Goal: Transaction & Acquisition: Obtain resource

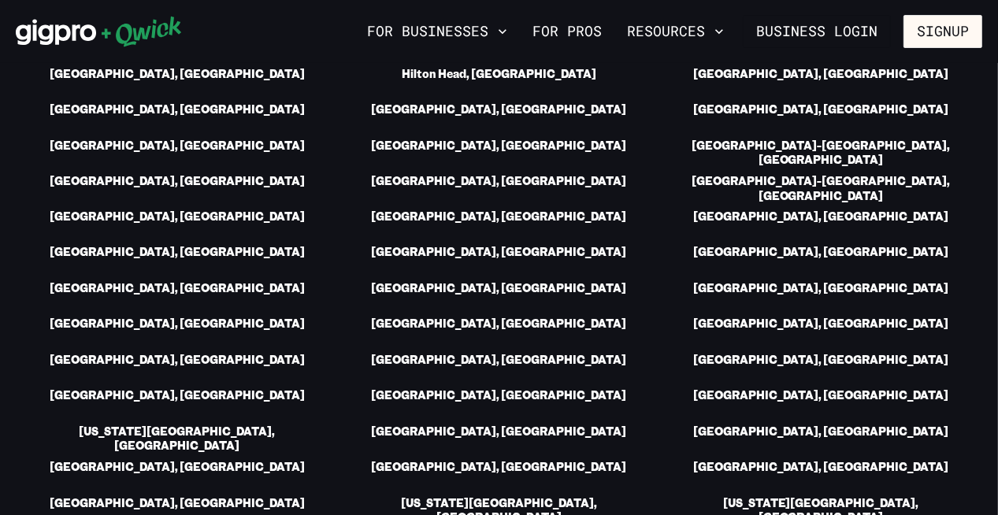
scroll to position [2285, 0]
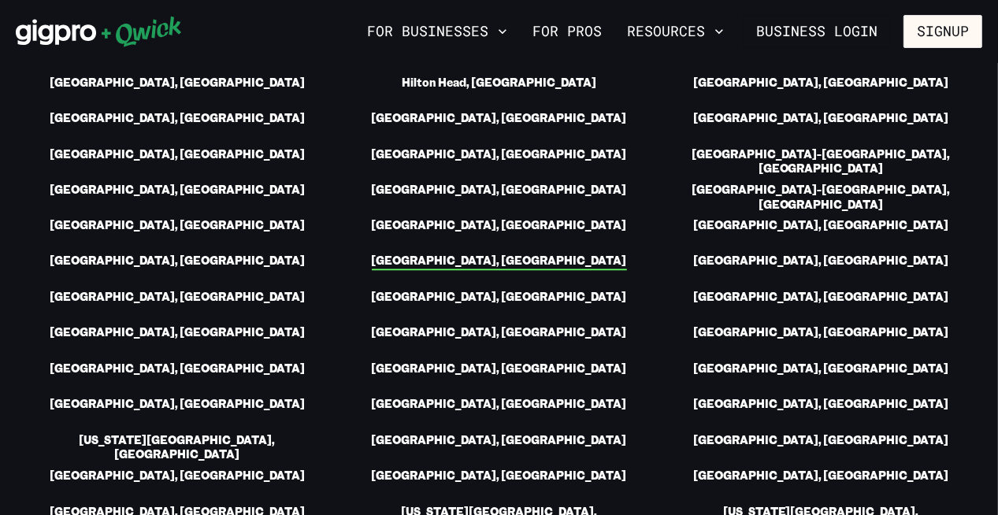
click at [552, 255] on link "[GEOGRAPHIC_DATA], [GEOGRAPHIC_DATA]" at bounding box center [499, 263] width 255 height 17
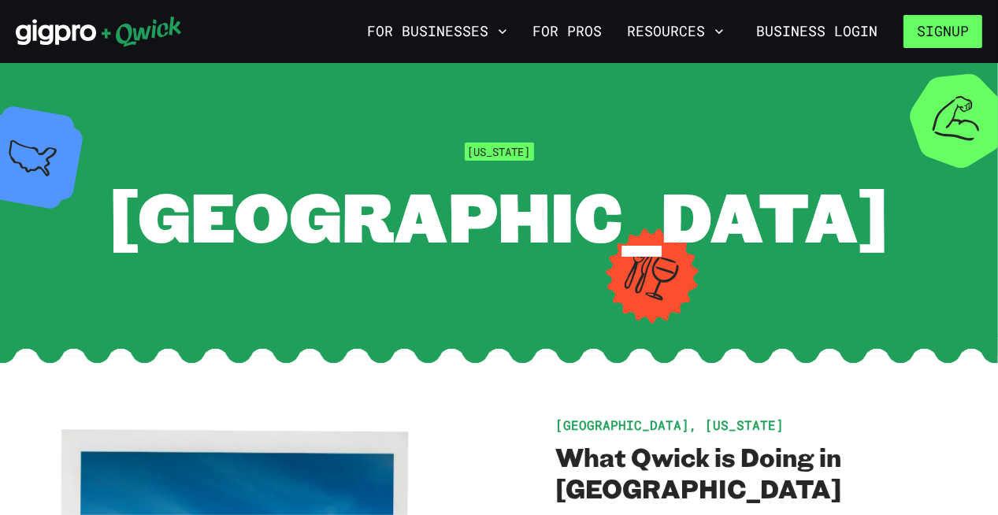
click at [941, 35] on button "Signup" at bounding box center [943, 31] width 79 height 33
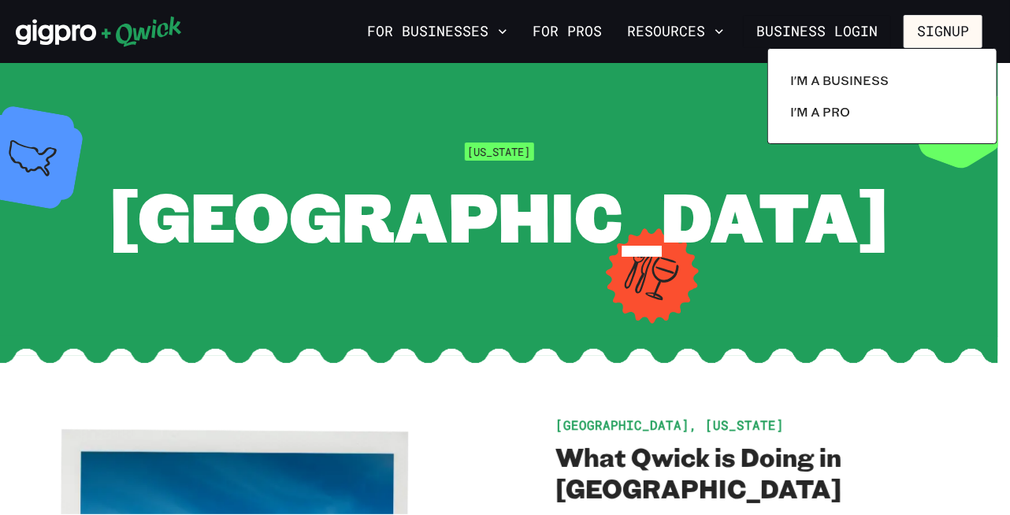
click at [935, 41] on div at bounding box center [505, 257] width 1010 height 515
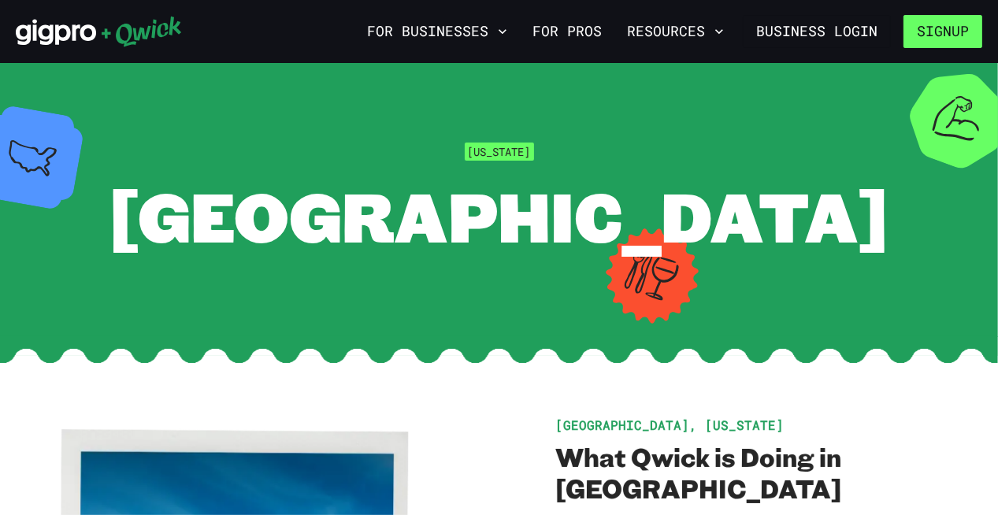
click at [938, 41] on button "Signup" at bounding box center [943, 31] width 79 height 33
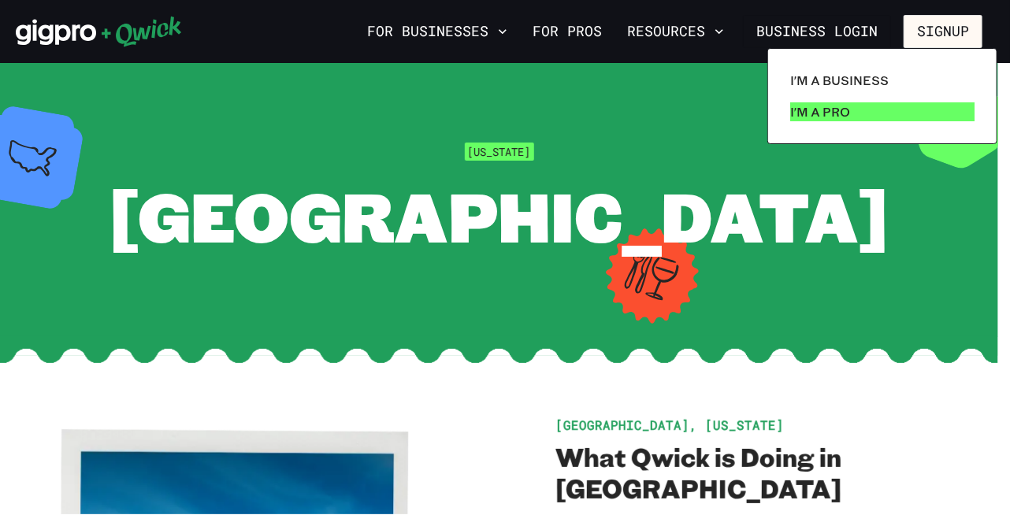
click at [823, 119] on p "I'm a Pro" at bounding box center [820, 111] width 60 height 19
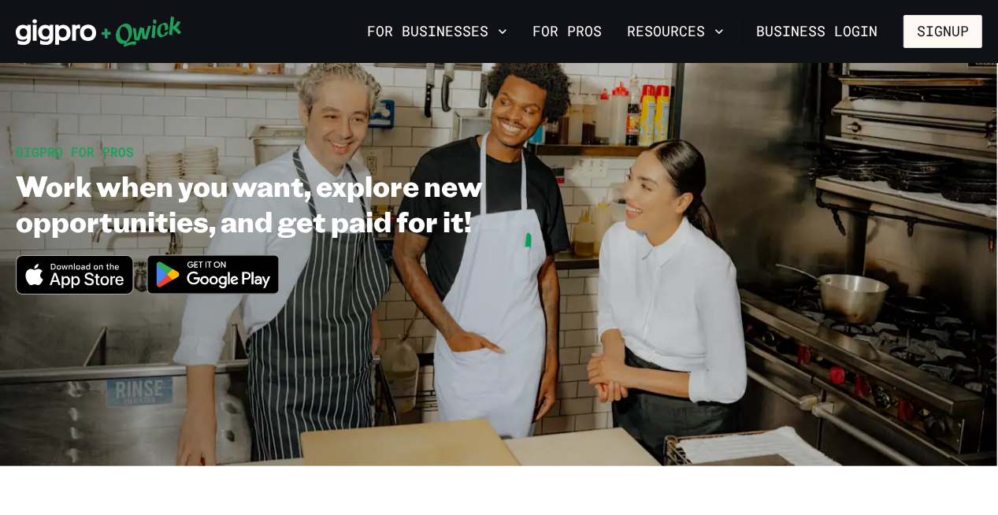
scroll to position [79, 0]
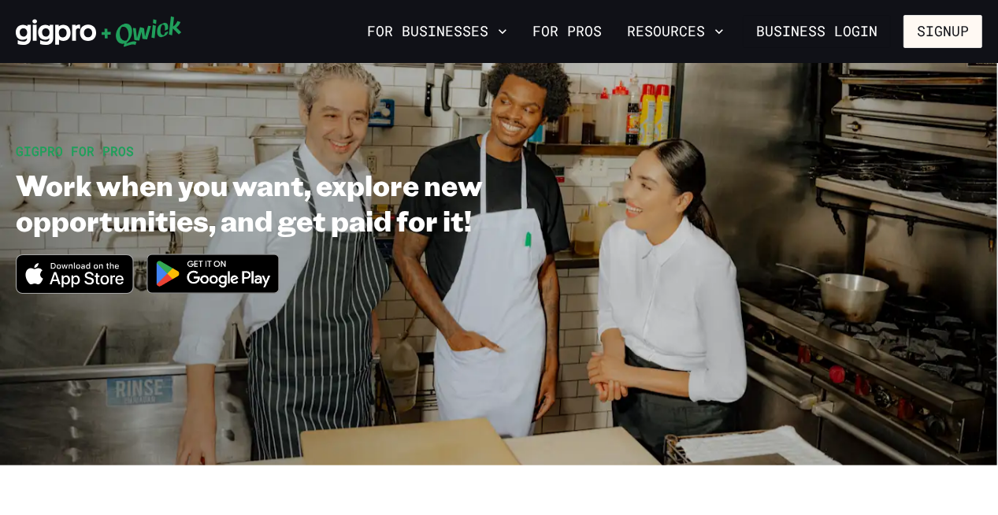
click at [99, 269] on icon "Download on the App Store" at bounding box center [75, 274] width 116 height 38
